Goal: Communication & Community: Answer question/provide support

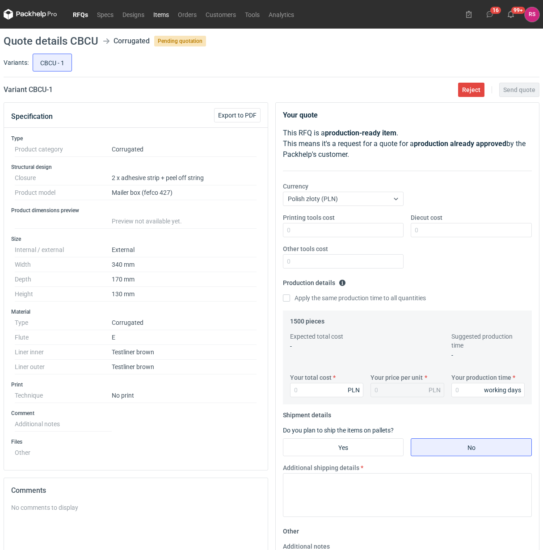
click at [161, 13] on link "Items" at bounding box center [161, 14] width 25 height 11
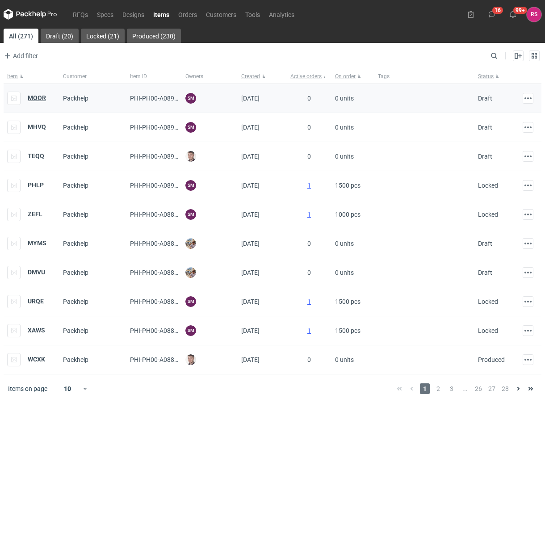
click at [37, 97] on strong "MOOR" at bounding box center [37, 97] width 18 height 7
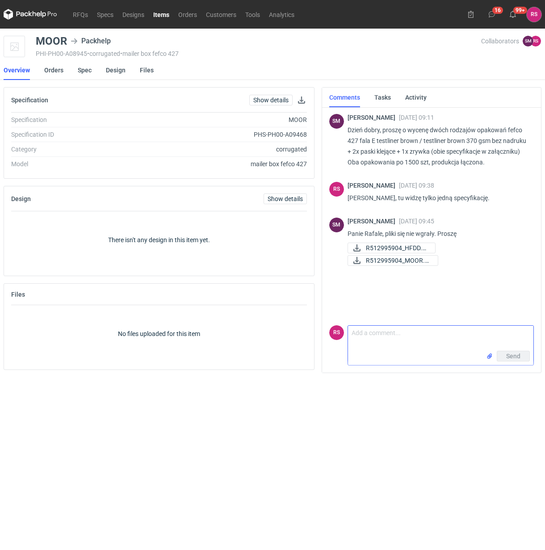
click at [394, 336] on textarea "Comment message" at bounding box center [440, 338] width 185 height 25
paste textarea "390x390x150 zew za duży wymiar, by wkleić paski zr + kl, nie wejdzie na maszynę…"
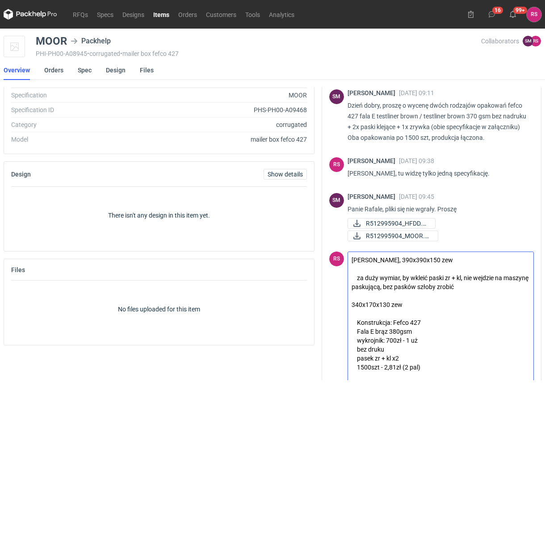
click at [403, 258] on textarea "Panie Sebastianie, 390x390x150 zew za duży wymiar, by wkleić paski zr + kl, nie…" at bounding box center [440, 316] width 185 height 129
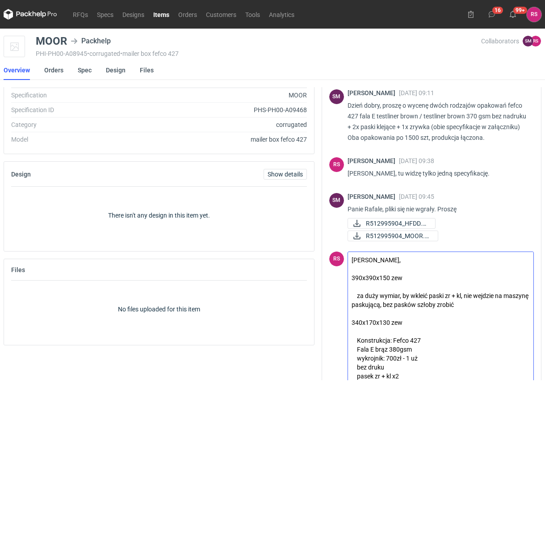
click at [422, 276] on textarea "Panie Sebastianie, 390x390x150 zew za duży wymiar, by wkleić paski zr + kl, nie…" at bounding box center [440, 325] width 185 height 147
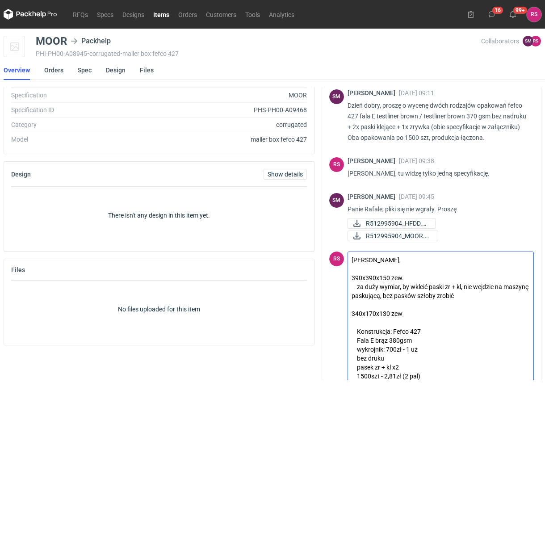
drag, startPoint x: 443, startPoint y: 296, endPoint x: 488, endPoint y: 296, distance: 45.1
click at [488, 296] on textarea "Panie Sebastianie, 390x390x150 zew. za duży wymiar, by wkleić paski zr + kl, ni…" at bounding box center [440, 325] width 185 height 147
click at [432, 311] on textarea "Panie Sebastianie, 390x390x150 zew. za duży wymiar, by wkleić paski zr + kl, ni…" at bounding box center [440, 325] width 185 height 147
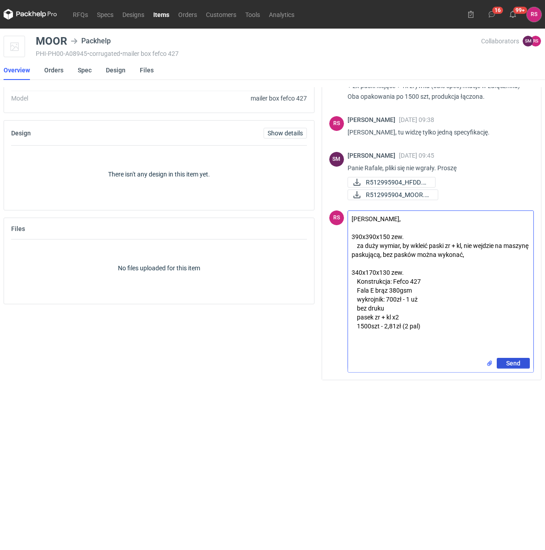
type textarea "Panie Sebastianie, 390x390x150 zew. za duży wymiar, by wkleić paski zr + kl, ni…"
click at [510, 362] on span "Send" at bounding box center [513, 363] width 14 height 6
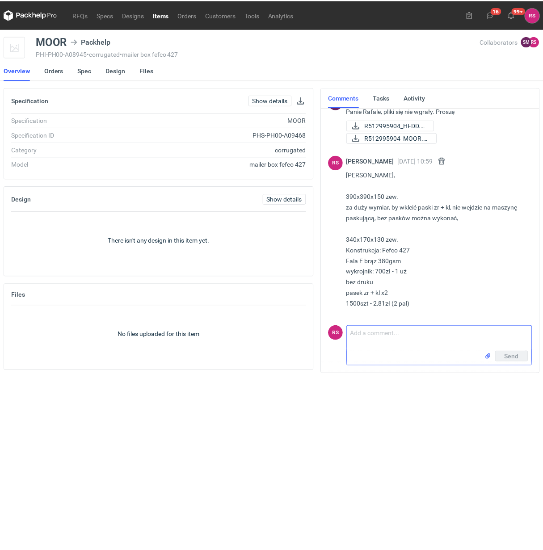
scroll to position [119, 0]
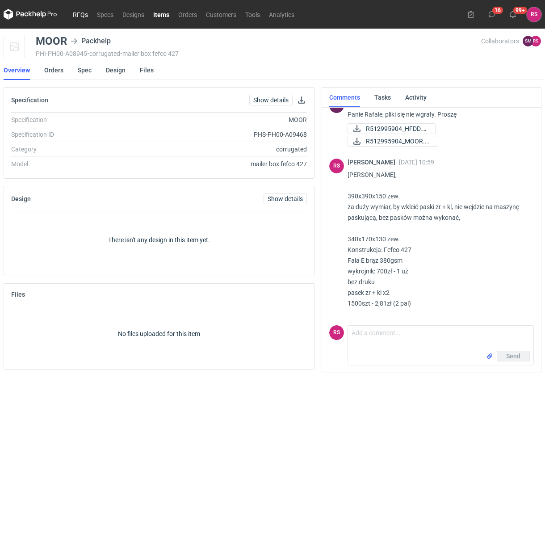
click at [80, 16] on link "RFQs" at bounding box center [80, 14] width 24 height 11
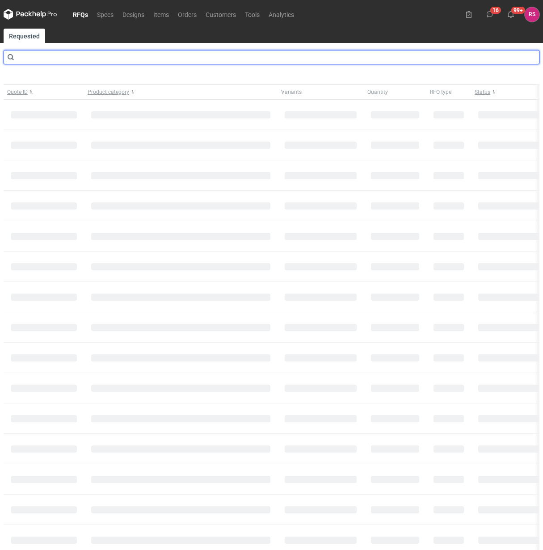
click at [61, 58] on input "text" at bounding box center [272, 57] width 536 height 14
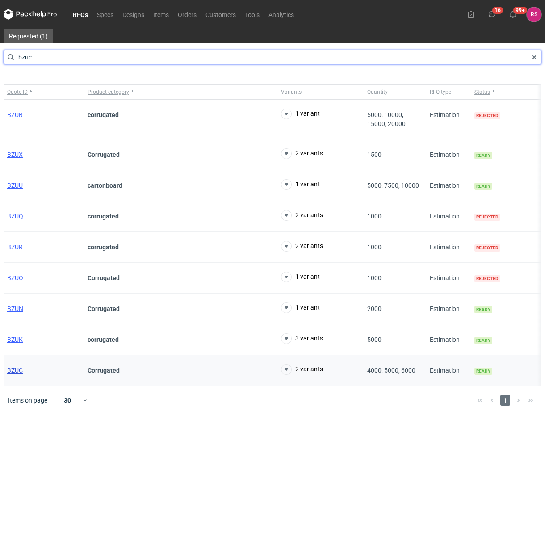
type input "bzuc"
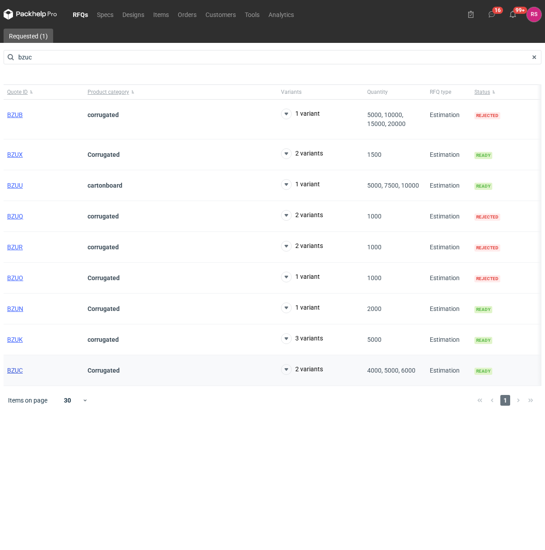
click at [18, 373] on span "BZUC" at bounding box center [15, 370] width 16 height 7
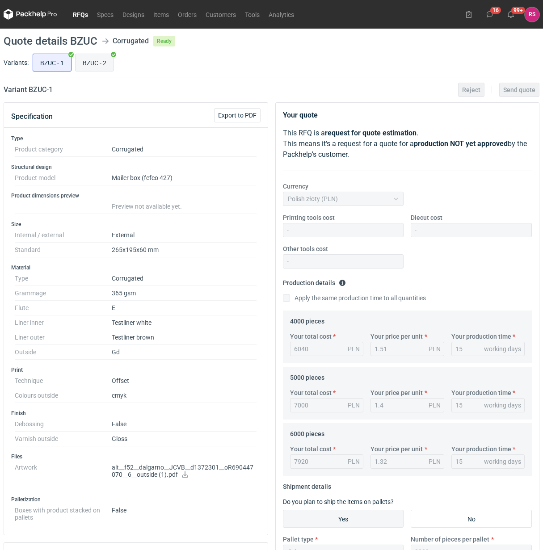
click at [97, 65] on input "BZUC - 2" at bounding box center [95, 62] width 38 height 17
radio input "true"
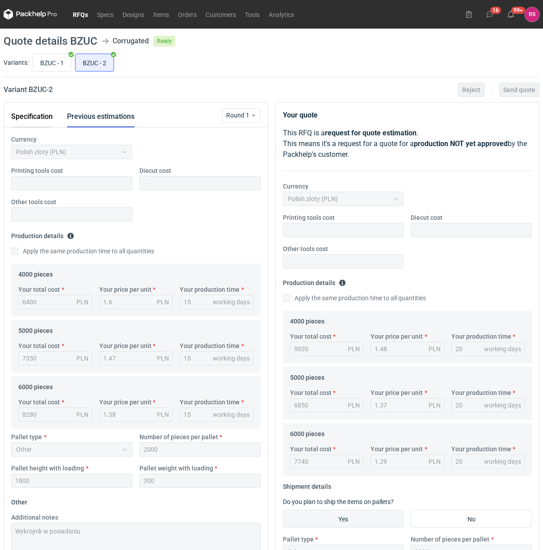
click at [33, 119] on button "Specification" at bounding box center [32, 116] width 42 height 21
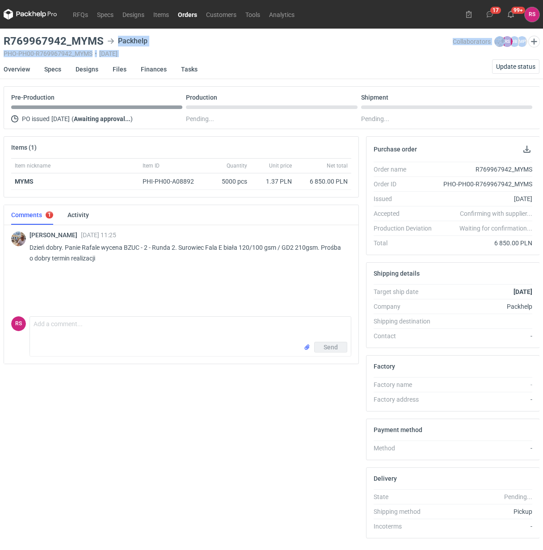
drag, startPoint x: 101, startPoint y: 41, endPoint x: 4, endPoint y: 58, distance: 98.4
click at [4, 58] on main "R769967942_MYMS Packhelp PHO-PH00-R769967942_MYMS • 21/08/2025 Collaborators Mi…" at bounding box center [271, 302] width 543 height 546
click at [210, 47] on div "R769967942_MYMS Packhelp PHO-PH00-R769967942_MYMS • 21/08/2025" at bounding box center [228, 46] width 449 height 21
drag, startPoint x: 5, startPoint y: 39, endPoint x: 104, endPoint y: 38, distance: 98.3
click at [104, 38] on div "R769967942_MYMS Packhelp" at bounding box center [228, 41] width 449 height 11
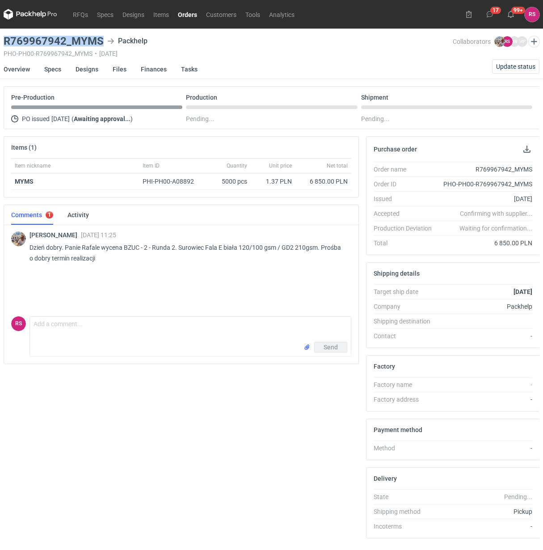
copy h3 "R769967942_MYMS"
click at [525, 150] on button "button" at bounding box center [526, 149] width 11 height 11
click at [54, 71] on link "Specs" at bounding box center [52, 69] width 17 height 20
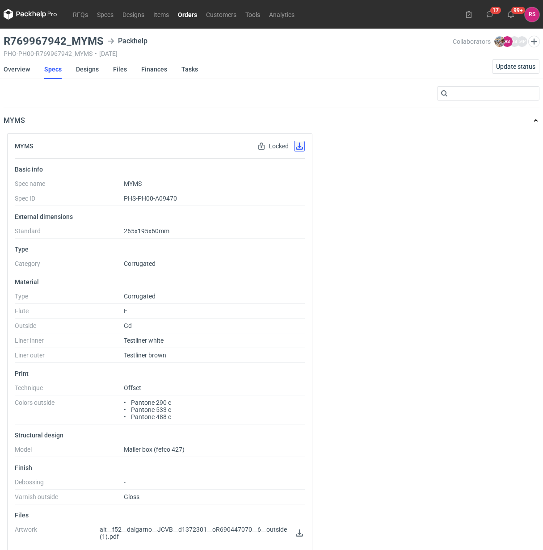
click at [298, 147] on button "button" at bounding box center [299, 146] width 11 height 11
click at [85, 69] on link "Designs" at bounding box center [87, 69] width 23 height 20
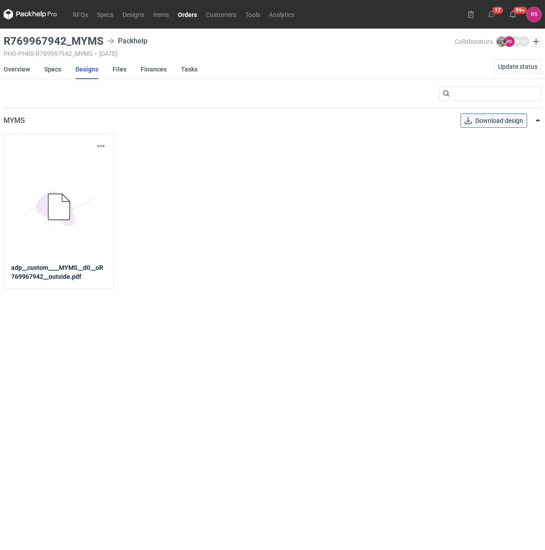
click at [503, 121] on span "Download design" at bounding box center [499, 121] width 48 height 6
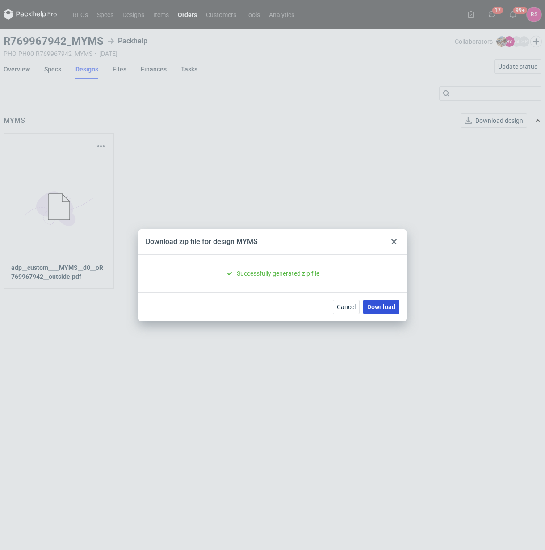
click at [385, 307] on link "Download" at bounding box center [381, 307] width 36 height 14
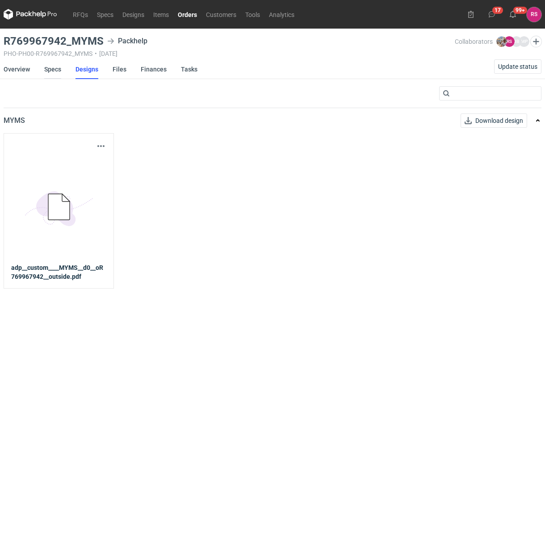
click at [54, 69] on link "Specs" at bounding box center [52, 69] width 17 height 20
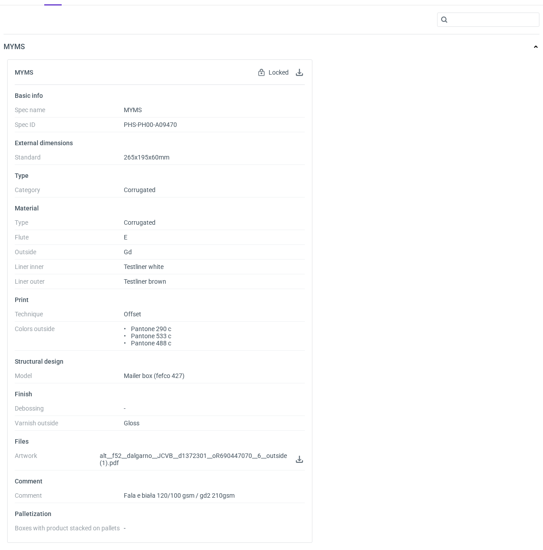
scroll to position [75, 0]
click at [297, 459] on link at bounding box center [299, 458] width 11 height 11
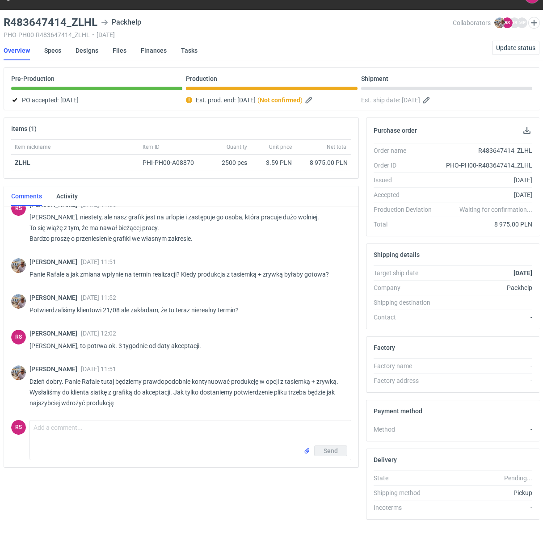
scroll to position [29, 0]
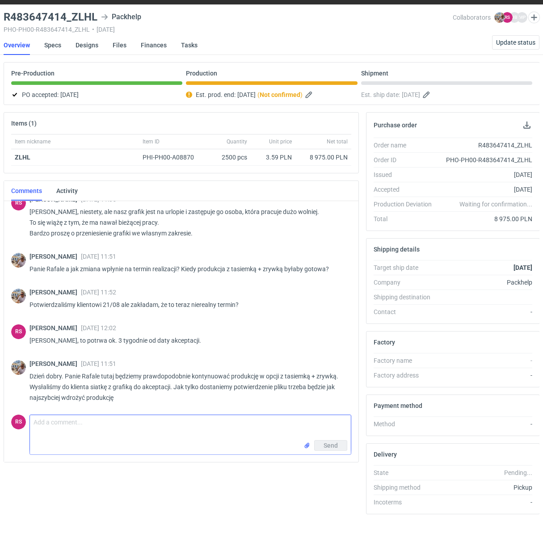
click at [128, 415] on textarea "Comment message" at bounding box center [190, 427] width 321 height 25
type textarea "P"
type textarea "Dzień dobry, Panie Michale, dziękuję za informację. Czekam zatem na oficjalne p…"
click at [336, 443] on span "Send" at bounding box center [330, 445] width 14 height 6
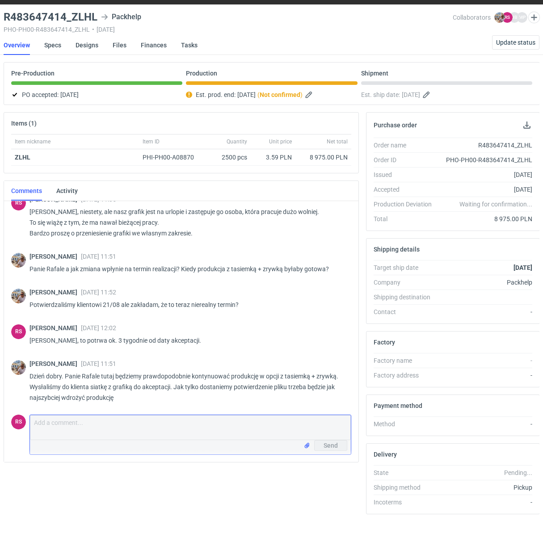
scroll to position [556, 0]
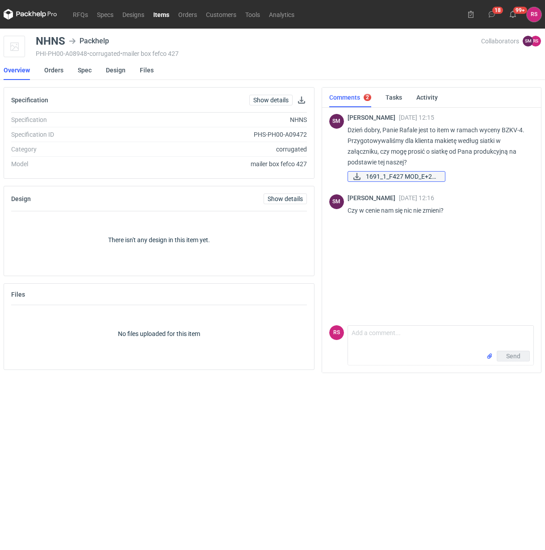
click at [393, 176] on span "1691_1_F427 MOD_E+2X..." at bounding box center [402, 177] width 72 height 10
click at [85, 71] on link "Spec" at bounding box center [85, 70] width 14 height 20
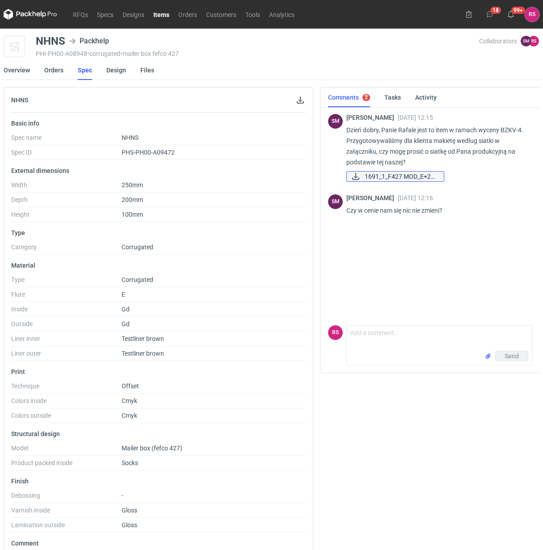
click at [399, 177] on span "1691_1_F427 MOD_E+2X..." at bounding box center [401, 177] width 72 height 10
click at [273, 252] on dd "Corrugated" at bounding box center [214, 249] width 184 height 11
